Goal: Information Seeking & Learning: Learn about a topic

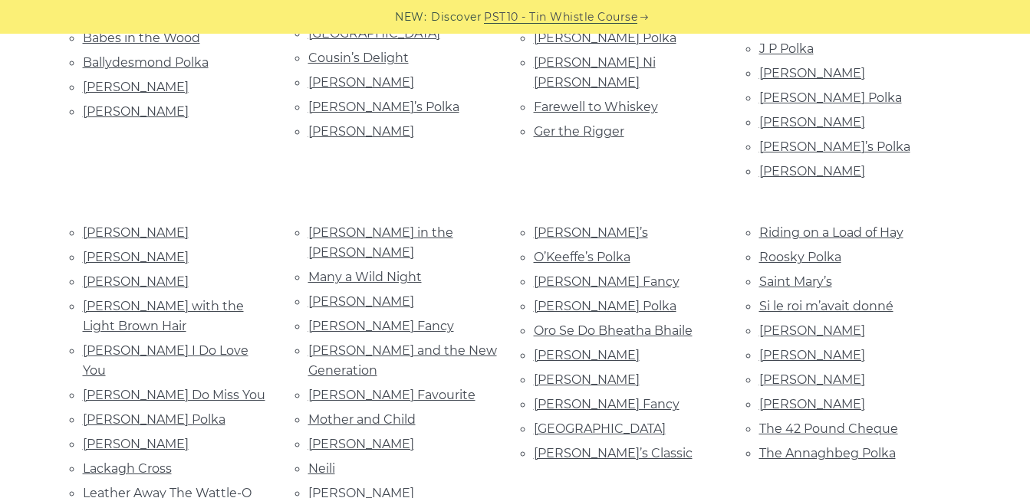
scroll to position [534, 0]
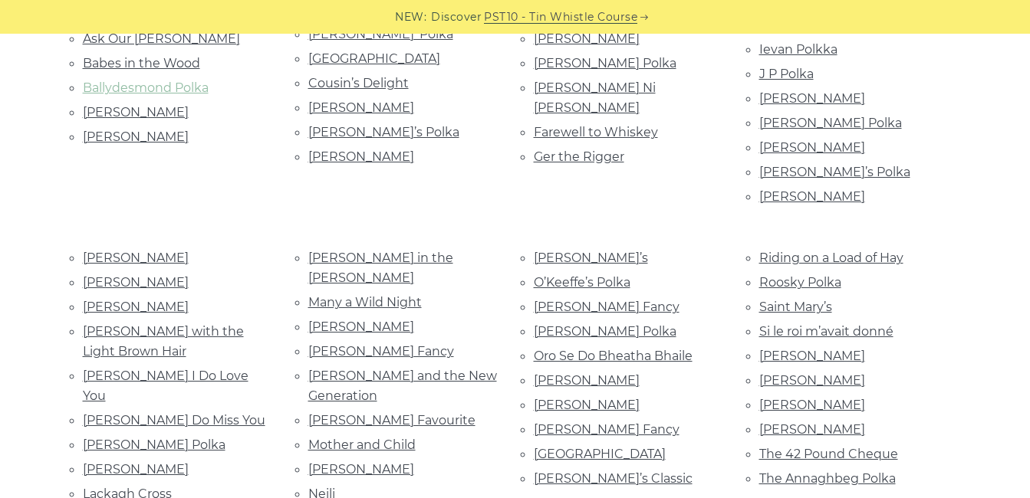
click at [196, 85] on link "Ballydesmond Polka" at bounding box center [146, 88] width 126 height 15
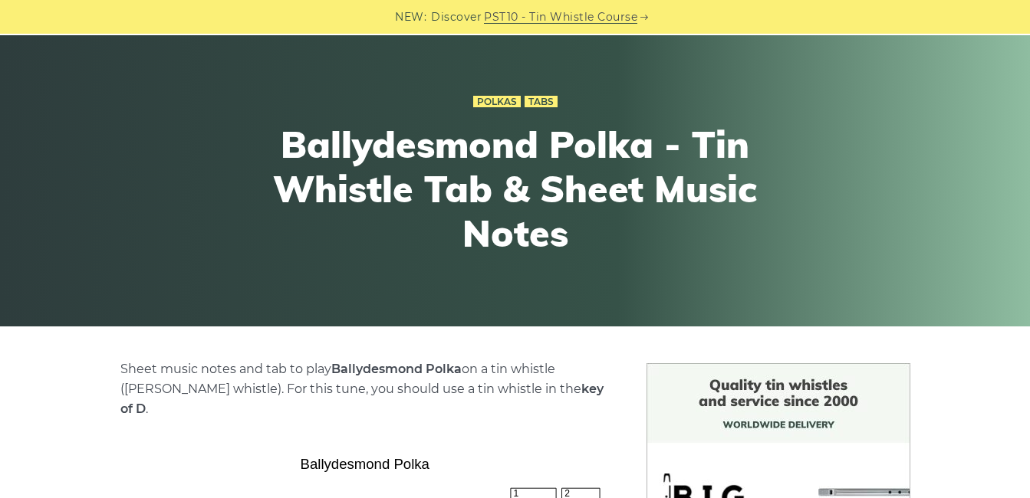
scroll to position [68, 0]
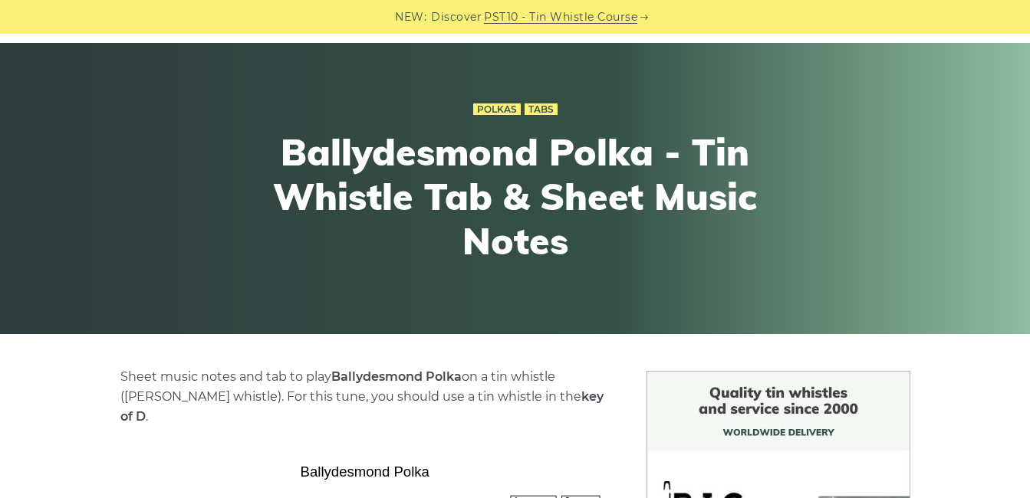
drag, startPoint x: 1025, startPoint y: 107, endPoint x: 708, endPoint y: 59, distance: 321.0
click at [708, 59] on div "Polkas Tabs Ballydesmond Polka - Tin Whistle Tab & Sheet Music Notes" at bounding box center [515, 188] width 1030 height 291
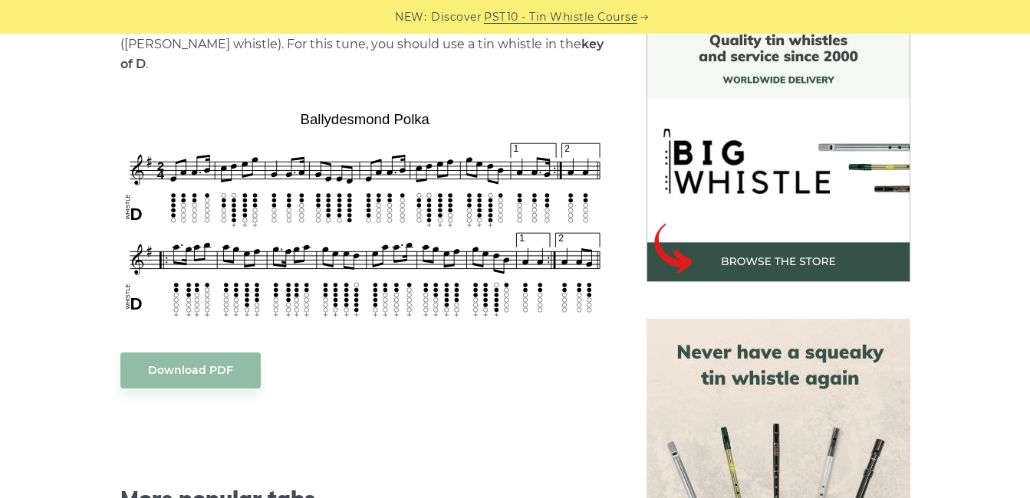
scroll to position [410, 0]
